Goal: Obtain resource: Download file/media

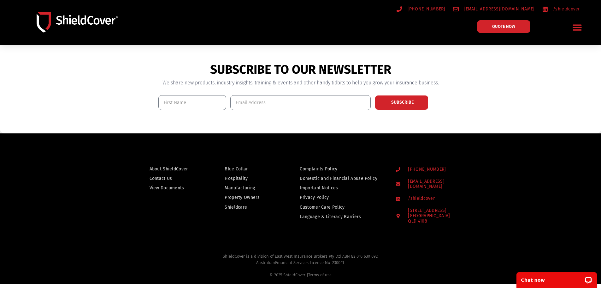
scroll to position [479, 0]
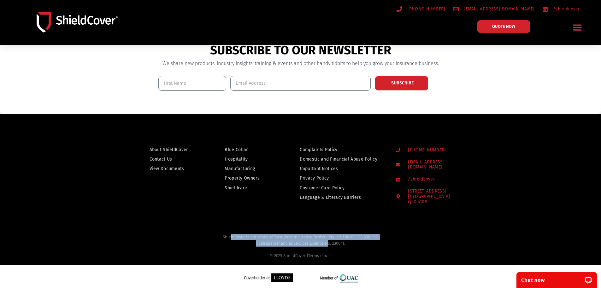
drag, startPoint x: 231, startPoint y: 233, endPoint x: 327, endPoint y: 240, distance: 96.5
click at [327, 240] on h2 "ShieldCover is a division of East West Insurance Brokers Pty Ltd ABN 83 010 630…" at bounding box center [300, 246] width 579 height 25
click at [327, 241] on span "Financial Services Licence No. 230041." at bounding box center [310, 243] width 70 height 5
drag, startPoint x: 222, startPoint y: 232, endPoint x: 341, endPoint y: 243, distance: 119.2
click at [341, 243] on h2 "ShieldCover is a division of East West Insurance Brokers Pty Ltd ABN 83 010 630…" at bounding box center [300, 246] width 579 height 25
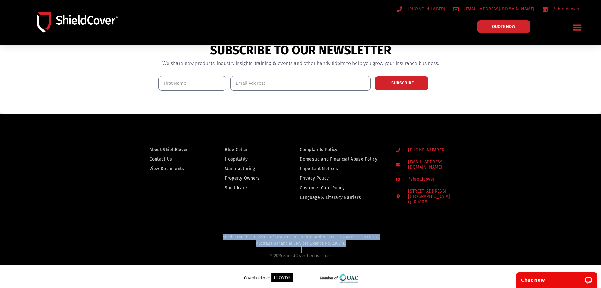
click at [357, 240] on div "Australian Financial Services Licence No. 230041. © 2025 ShieldCover | Terms of…" at bounding box center [300, 249] width 579 height 19
drag, startPoint x: 275, startPoint y: 232, endPoint x: 339, endPoint y: 235, distance: 63.8
click at [339, 235] on h2 "ShieldCover is a division of East West Insurance Brokers Pty Ltd ABN 83 010 630…" at bounding box center [300, 246] width 579 height 25
copy h2 "East West Insurance Brokers Pty Ltd"
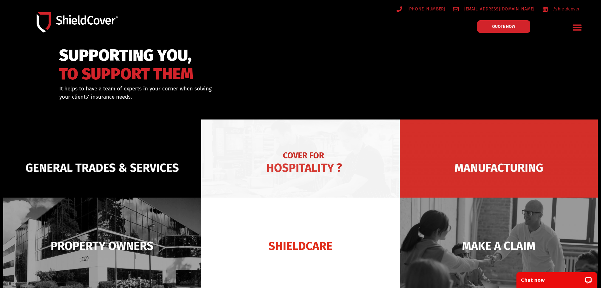
scroll to position [0, 0]
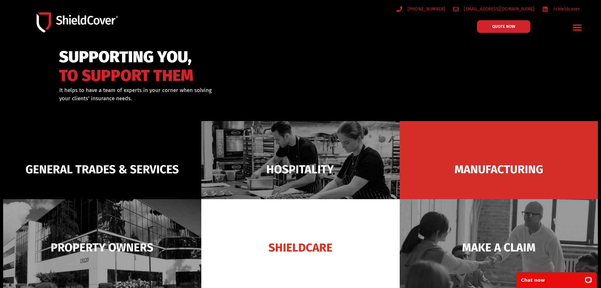
click at [574, 27] on icon "Menu Toggle" at bounding box center [577, 28] width 9 height 6
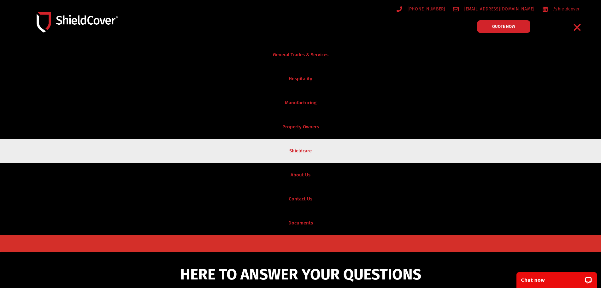
scroll to position [126, 0]
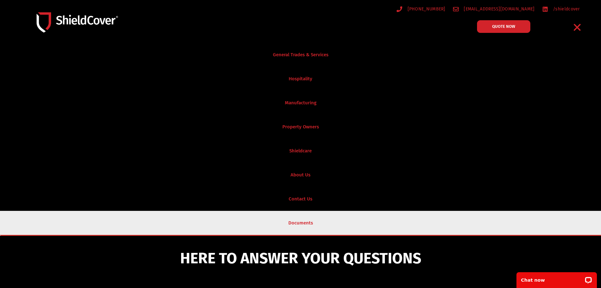
click at [296, 221] on link "Documents" at bounding box center [300, 223] width 601 height 24
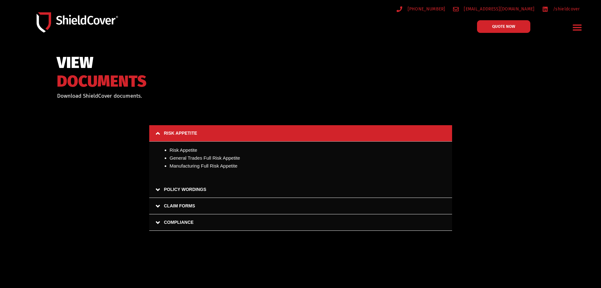
click at [179, 186] on link "POLICY WORDINGS" at bounding box center [300, 189] width 303 height 16
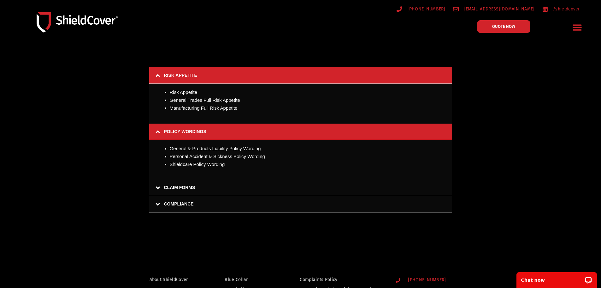
scroll to position [63, 0]
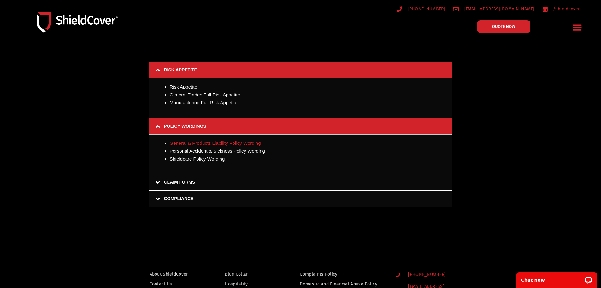
click at [201, 143] on link "General & Products Liability Policy Wording" at bounding box center [215, 142] width 91 height 5
click at [175, 181] on link "CLAIM FORMS" at bounding box center [300, 182] width 303 height 16
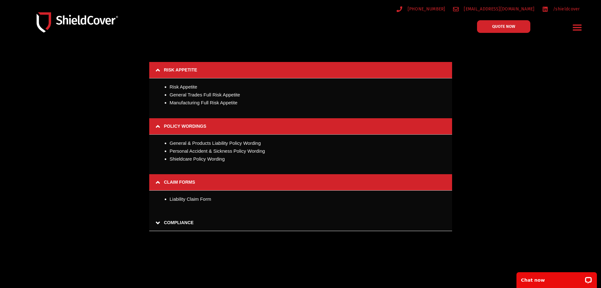
click at [176, 221] on link "COMPLIANCE" at bounding box center [300, 222] width 303 height 16
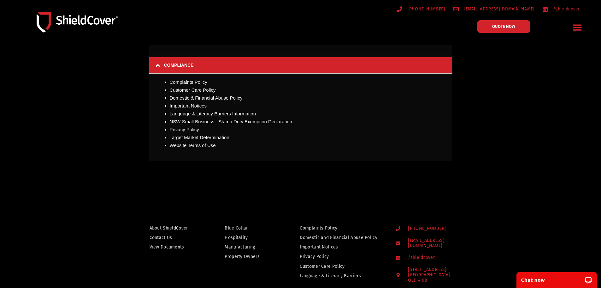
scroll to position [221, 0]
